Goal: Information Seeking & Learning: Learn about a topic

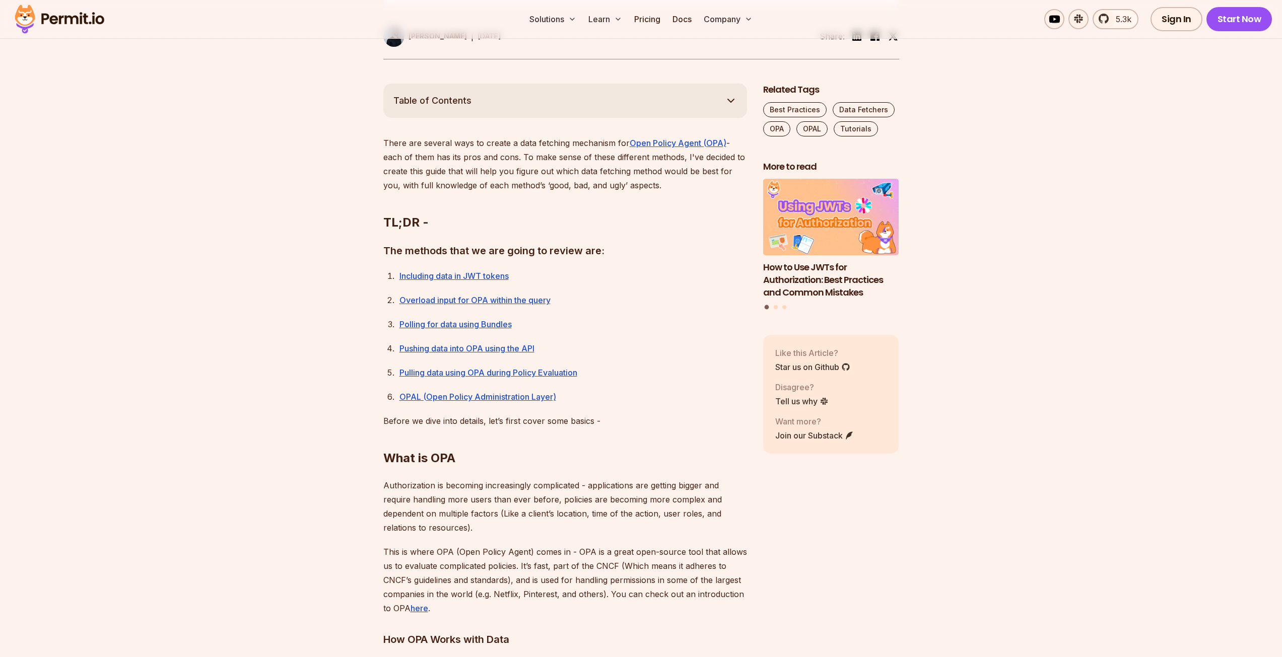
scroll to position [504, 0]
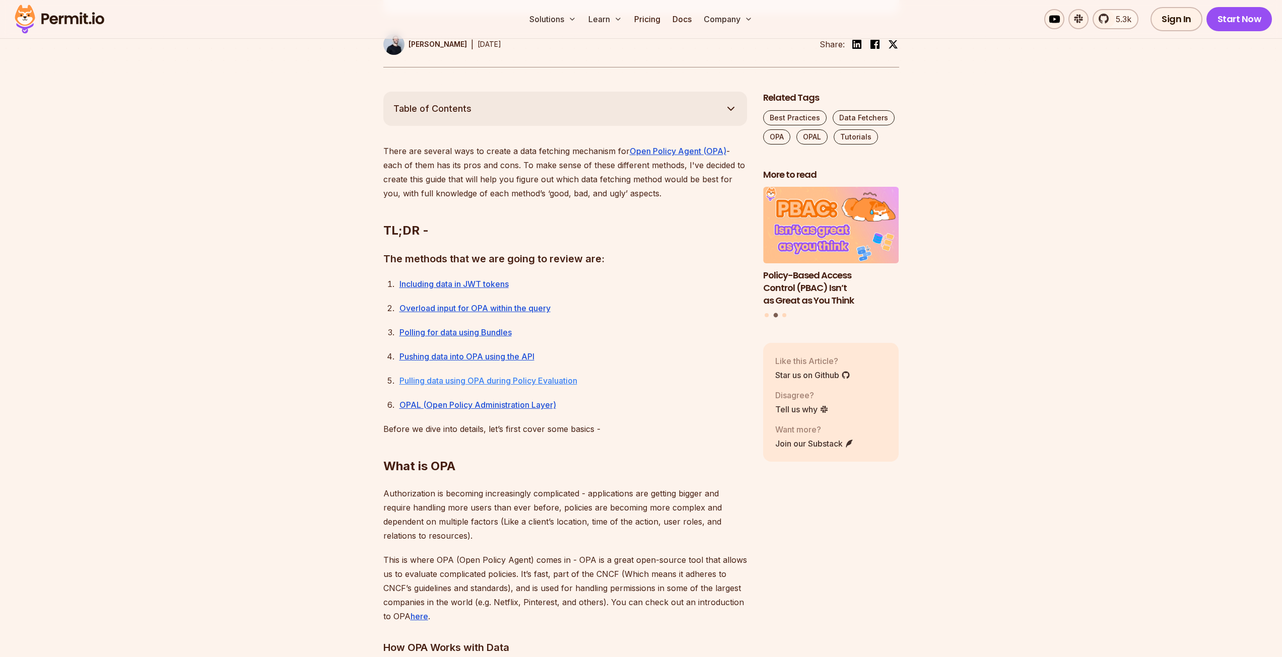
click at [488, 383] on link "Pulling data using OPA during Policy Evaluation" at bounding box center [489, 381] width 178 height 10
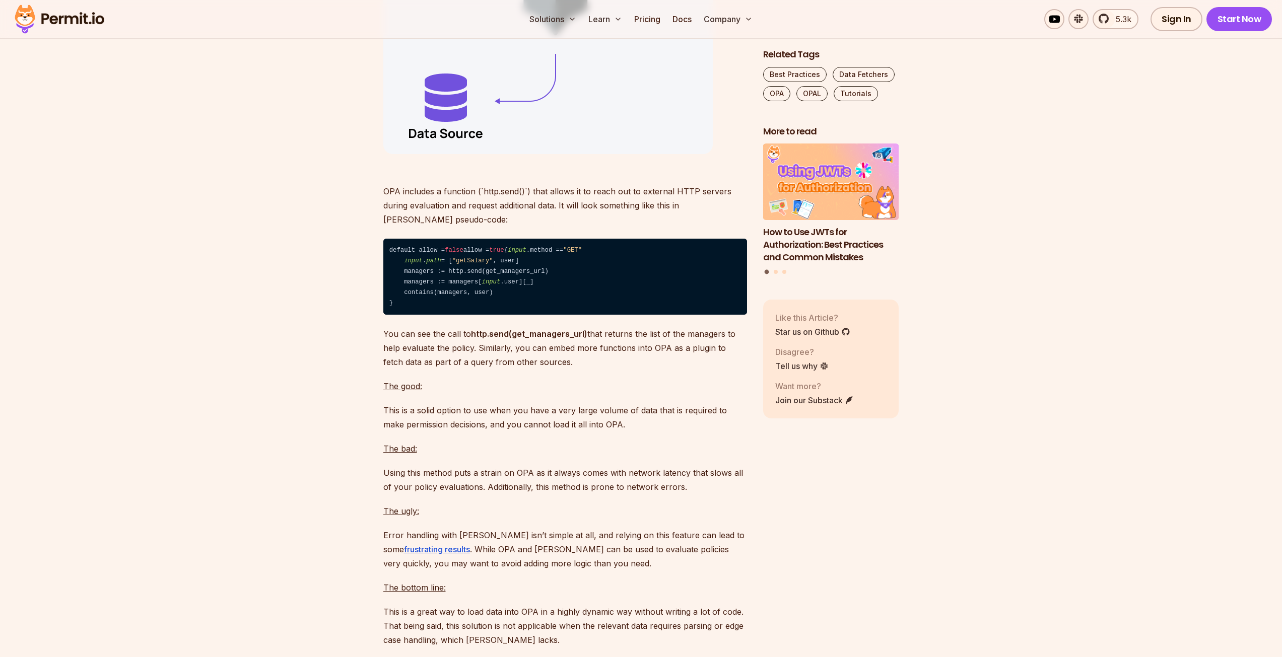
scroll to position [5823, 0]
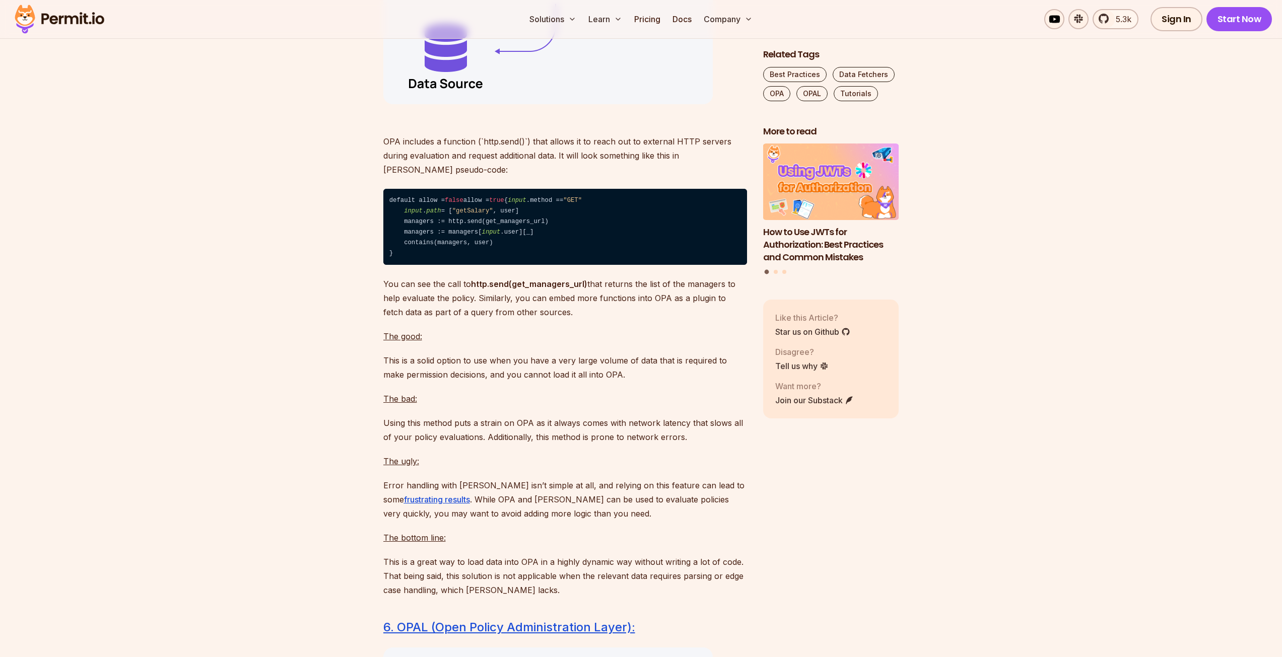
click at [442, 444] on p "Using this method puts a strain on OPA as it always comes with network latency …" at bounding box center [565, 430] width 364 height 28
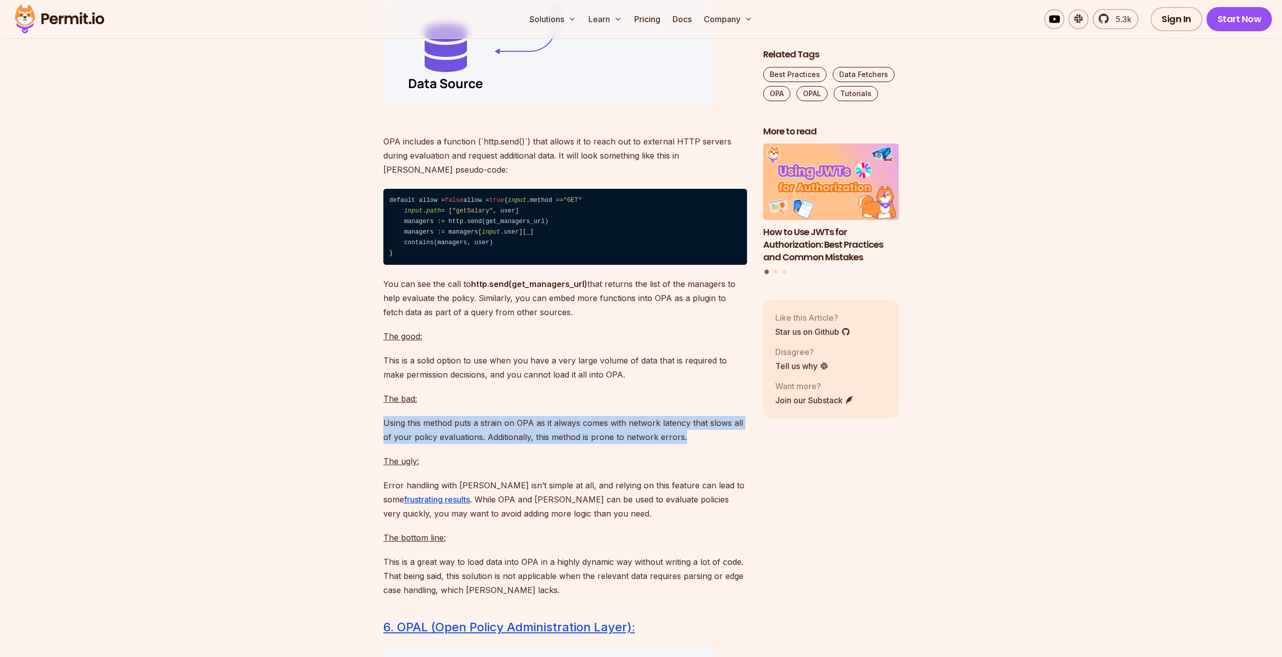
click at [442, 444] on p "Using this method puts a strain on OPA as it always comes with network latency …" at bounding box center [565, 430] width 364 height 28
click at [491, 444] on p "Using this method puts a strain on OPA as it always comes with network latency …" at bounding box center [565, 430] width 364 height 28
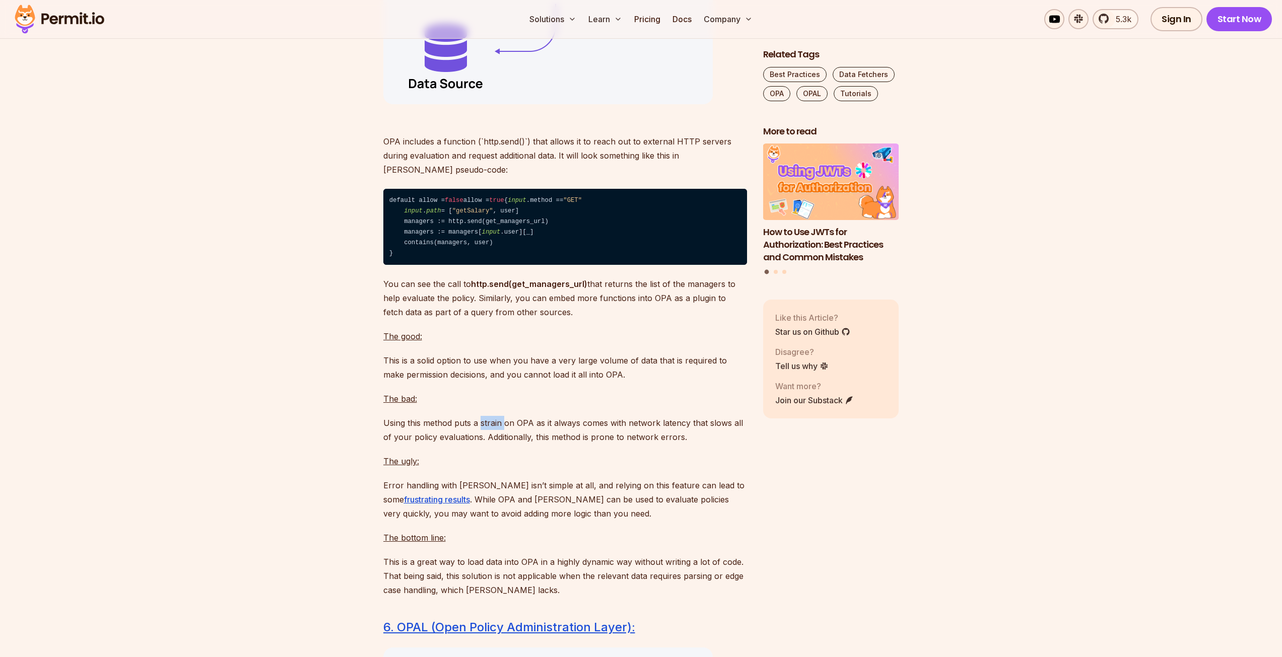
click at [491, 444] on p "Using this method puts a strain on OPA as it always comes with network latency …" at bounding box center [565, 430] width 364 height 28
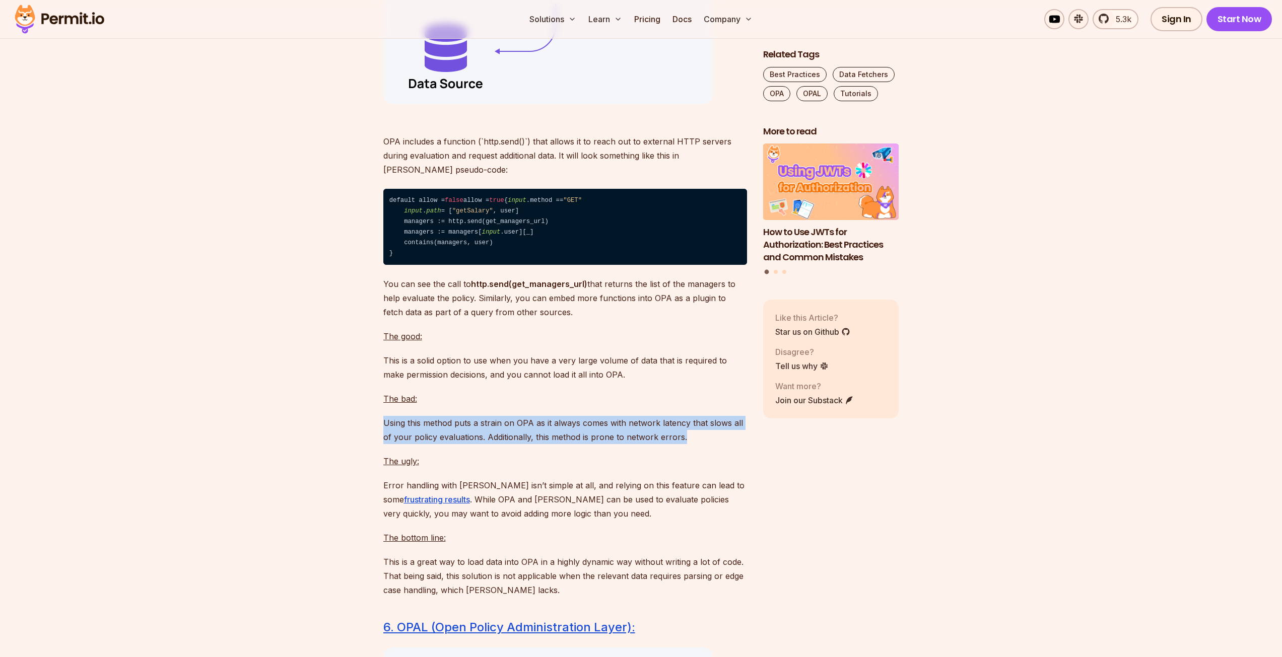
click at [491, 444] on p "Using this method puts a strain on OPA as it always comes with network latency …" at bounding box center [565, 430] width 364 height 28
click at [536, 444] on p "Using this method puts a strain on OPA as it always comes with network latency …" at bounding box center [565, 430] width 364 height 28
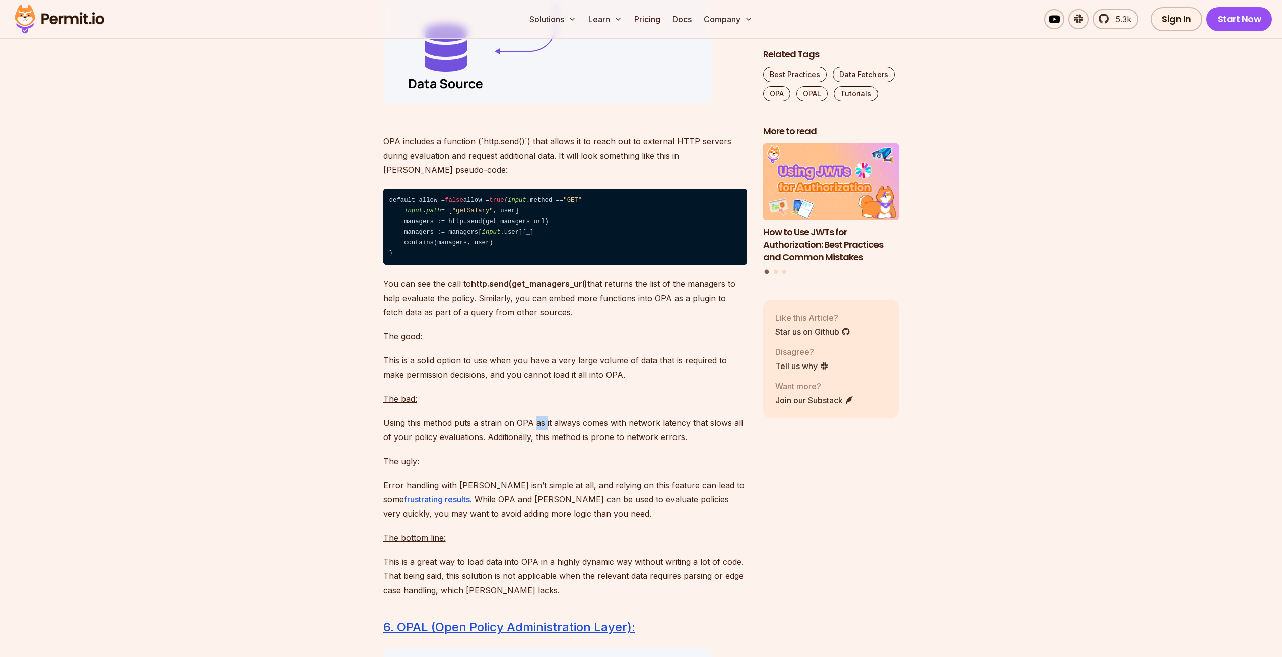
click at [536, 444] on p "Using this method puts a strain on OPA as it always comes with network latency …" at bounding box center [565, 430] width 364 height 28
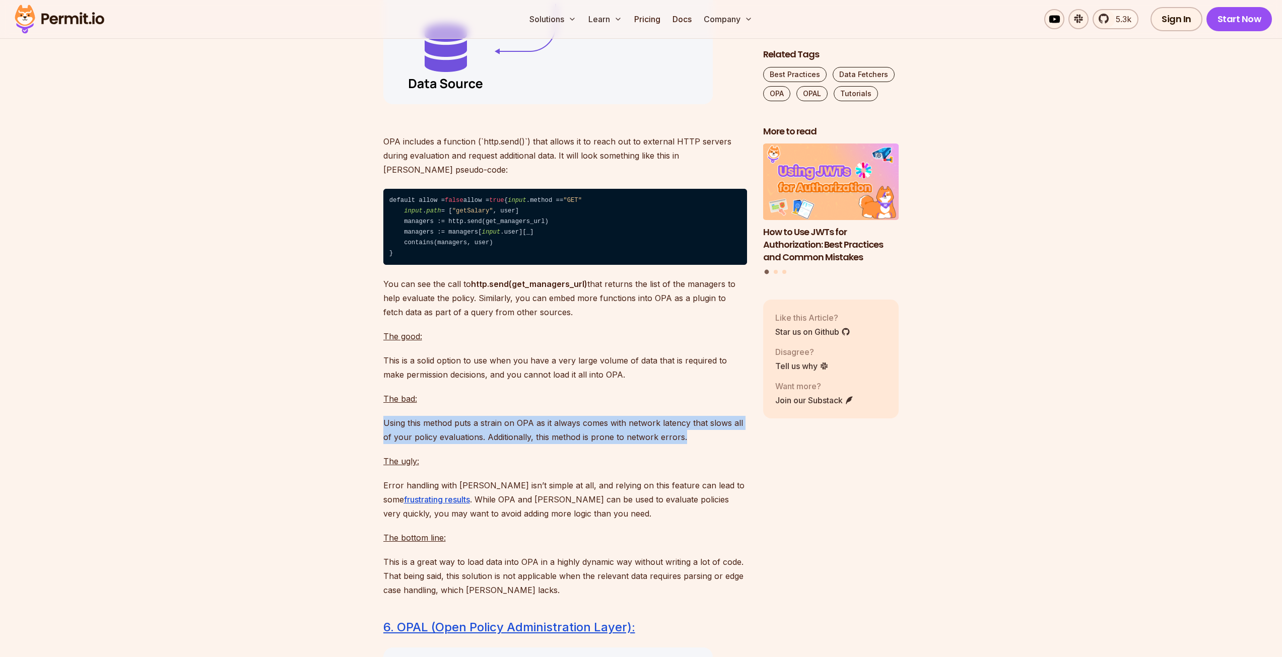
click at [536, 444] on p "Using this method puts a strain on OPA as it always comes with network latency …" at bounding box center [565, 430] width 364 height 28
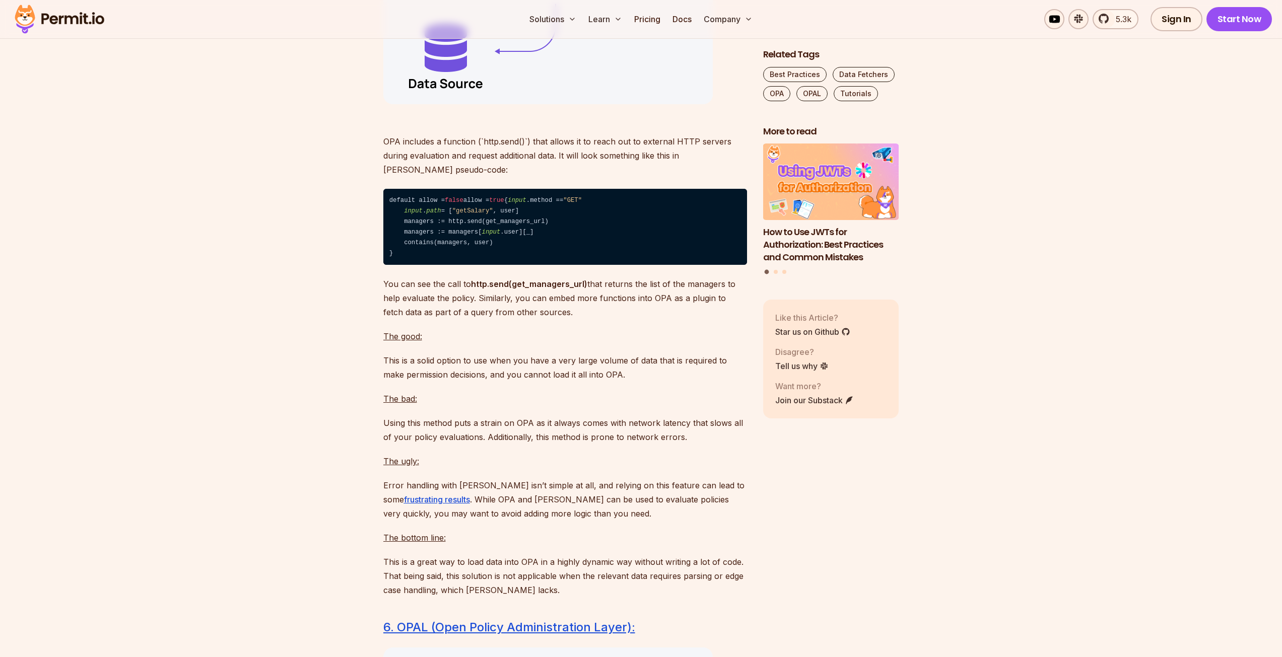
click at [426, 233] on code "default allow = false allow = true { input .method == "GET" input . path = [ "g…" at bounding box center [565, 227] width 364 height 76
click at [428, 238] on code "default allow = false allow = true { input .method == "GET" input . path = [ "g…" at bounding box center [565, 227] width 364 height 76
drag, startPoint x: 428, startPoint y: 238, endPoint x: 450, endPoint y: 326, distance: 91.0
click at [450, 265] on code "default allow = false allow = true { input .method == "GET" input . path = [ "g…" at bounding box center [565, 227] width 364 height 76
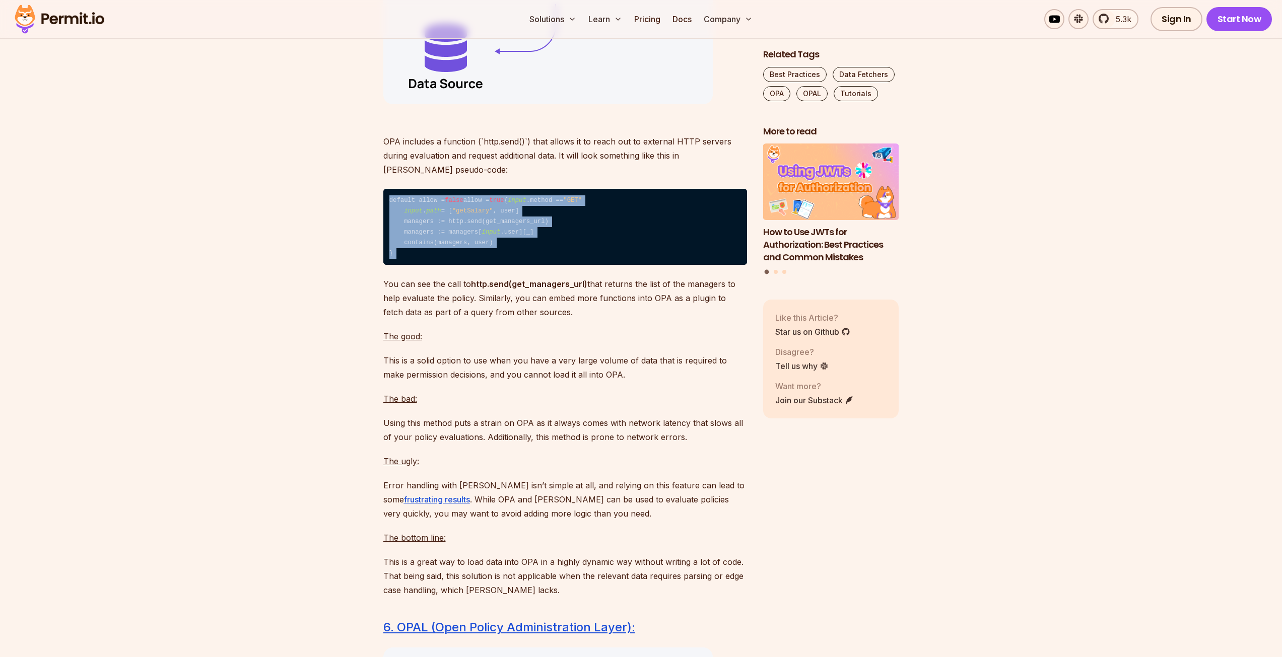
copy code "default allow = false allow = true { input .method == "GET" input . path = [ "g…"
